Goal: Check status

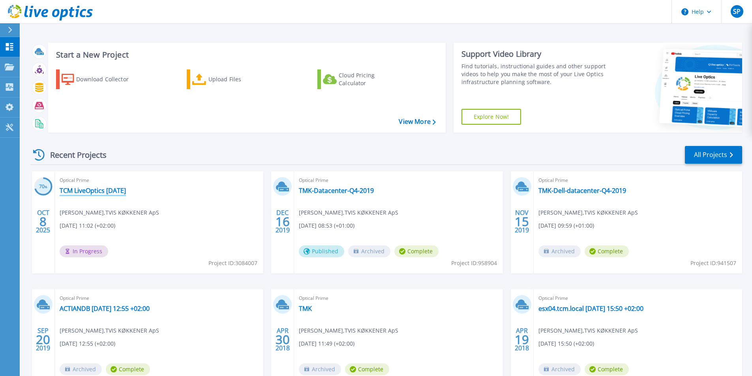
click at [85, 192] on link "TCM LiveOptics [DATE]" at bounding box center [93, 191] width 66 height 8
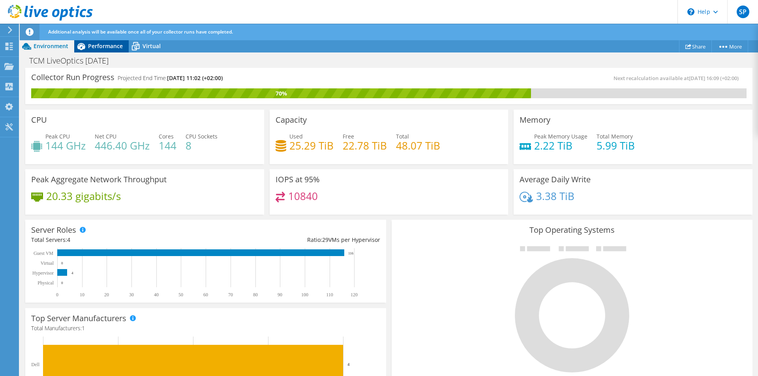
click at [100, 47] on span "Performance" at bounding box center [105, 46] width 35 height 8
